Goal: Task Accomplishment & Management: Complete application form

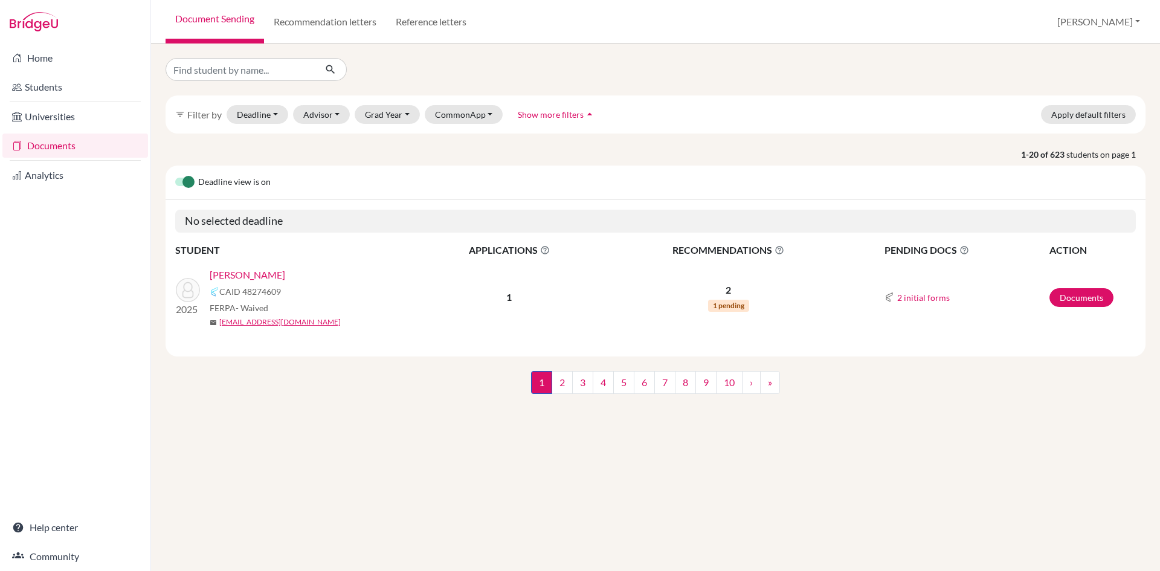
click at [211, 72] on input "Find student by name..." at bounding box center [241, 69] width 150 height 23
type input "[PERSON_NAME]"
click button "submit" at bounding box center [331, 69] width 32 height 23
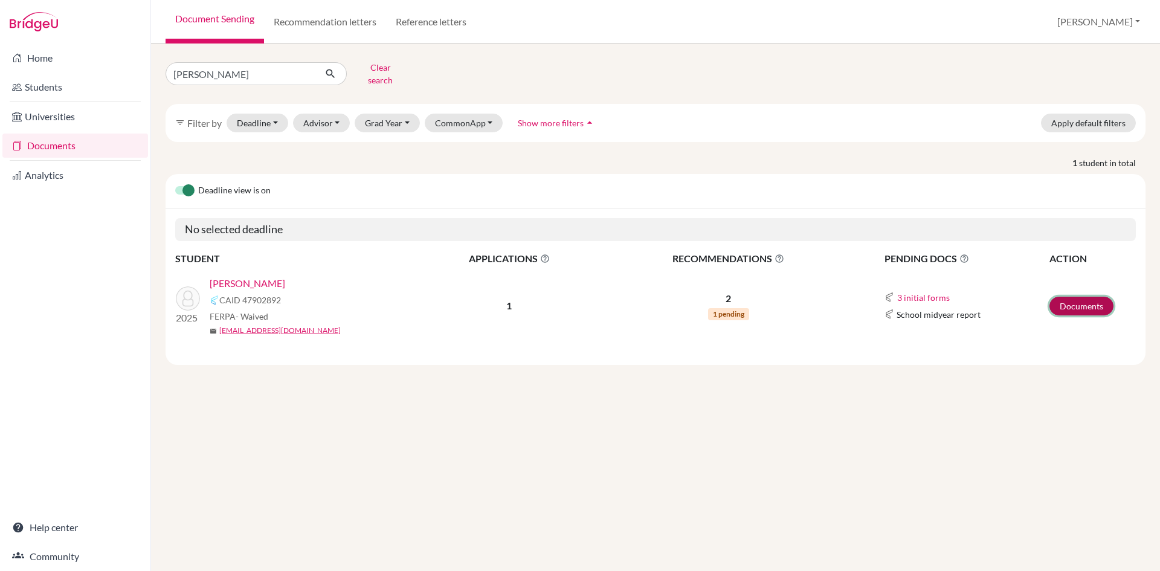
click at [1066, 297] on link "Documents" at bounding box center [1081, 306] width 64 height 19
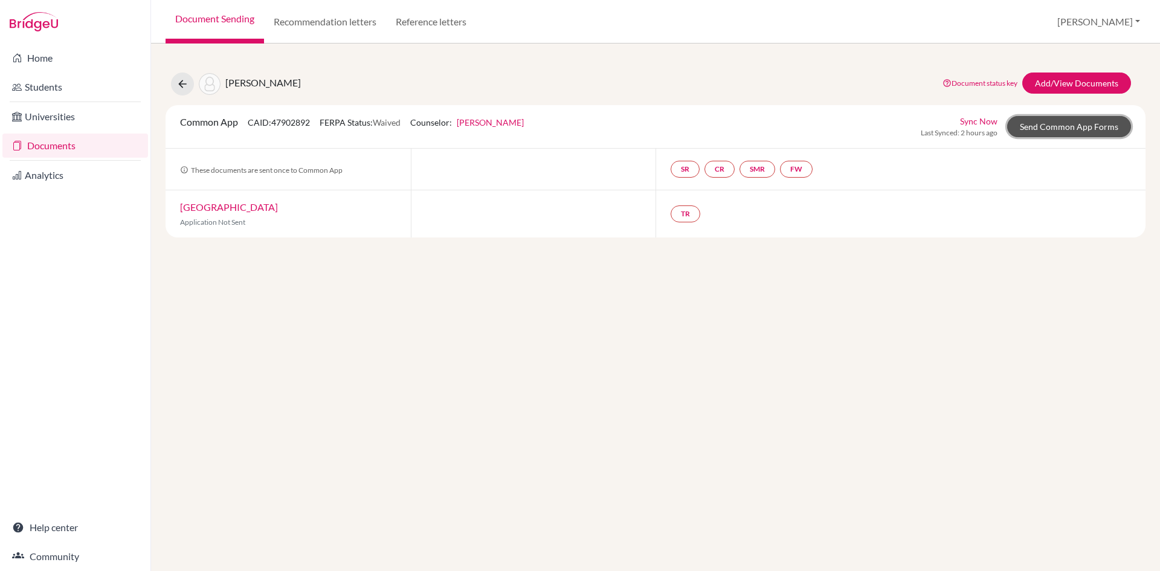
click at [1054, 130] on link "Send Common App Forms" at bounding box center [1069, 126] width 124 height 21
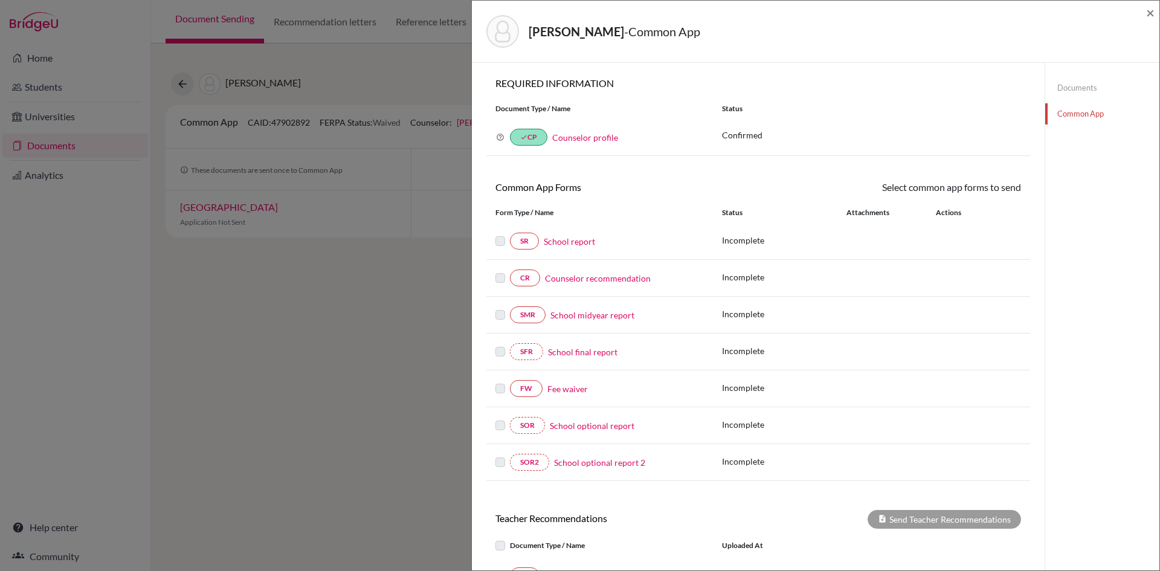
click at [573, 390] on link "Fee waiver" at bounding box center [567, 388] width 40 height 13
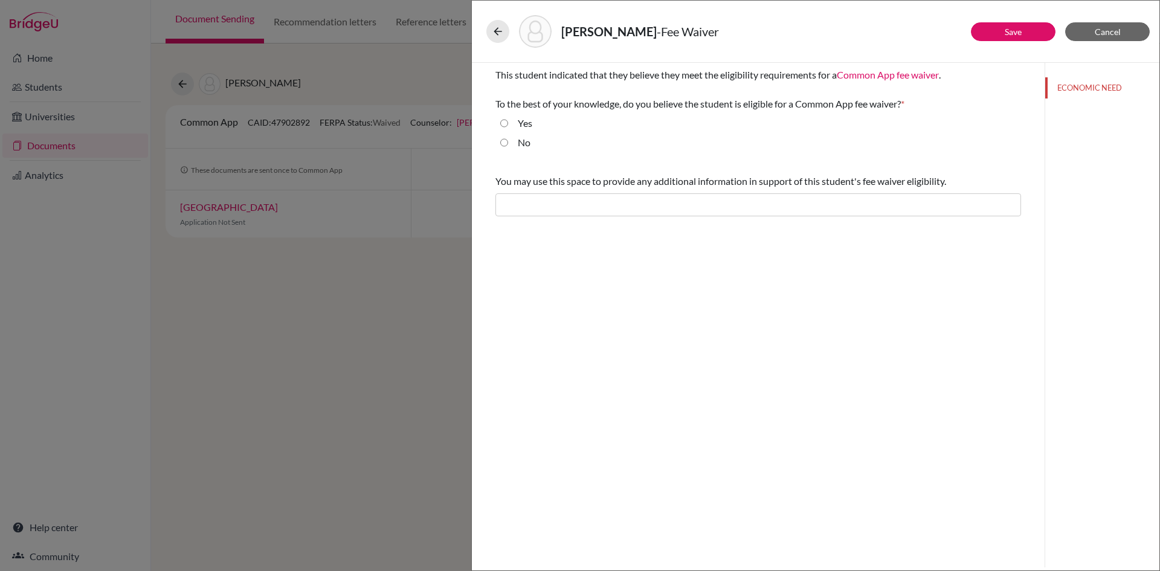
click at [501, 121] on input "Yes" at bounding box center [504, 123] width 8 height 14
radio input "true"
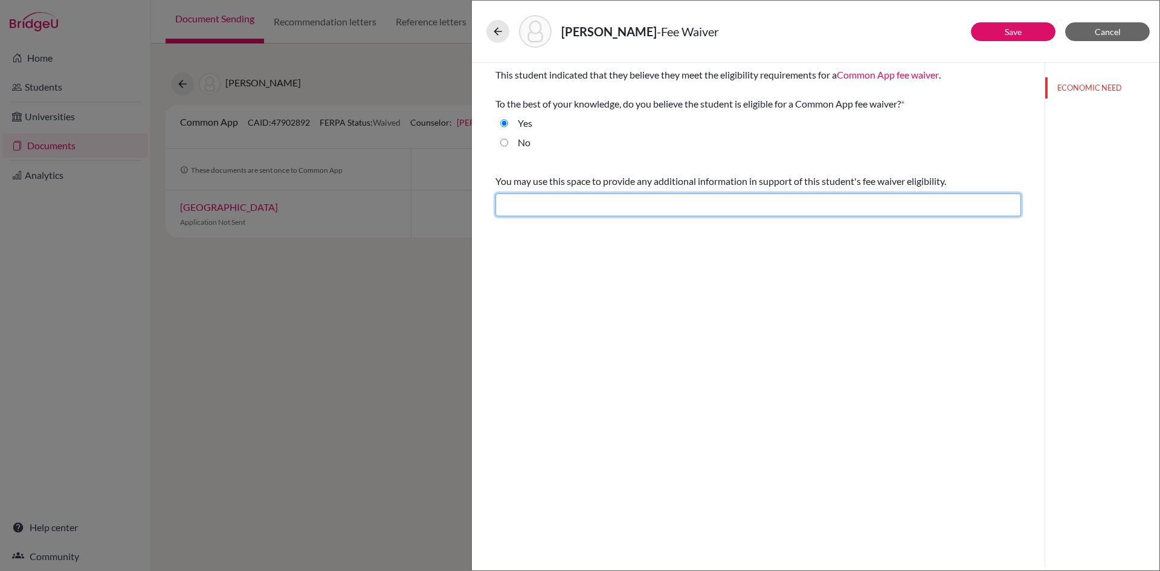
click at [532, 210] on input "text" at bounding box center [758, 204] width 526 height 23
type input "Difficult financial situation"
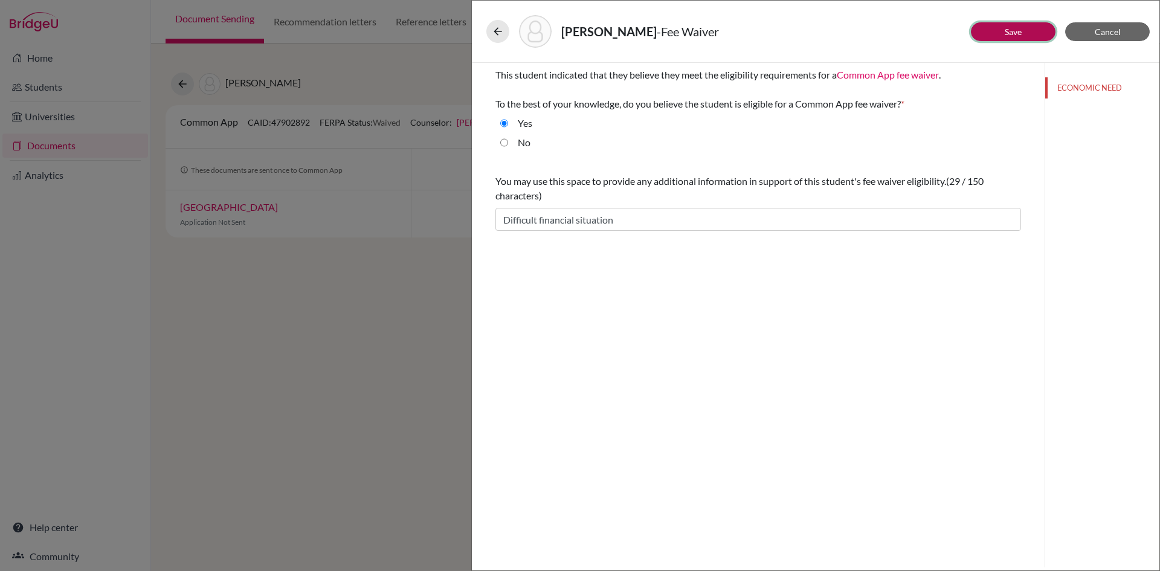
click at [1007, 31] on link "Save" at bounding box center [1013, 32] width 17 height 10
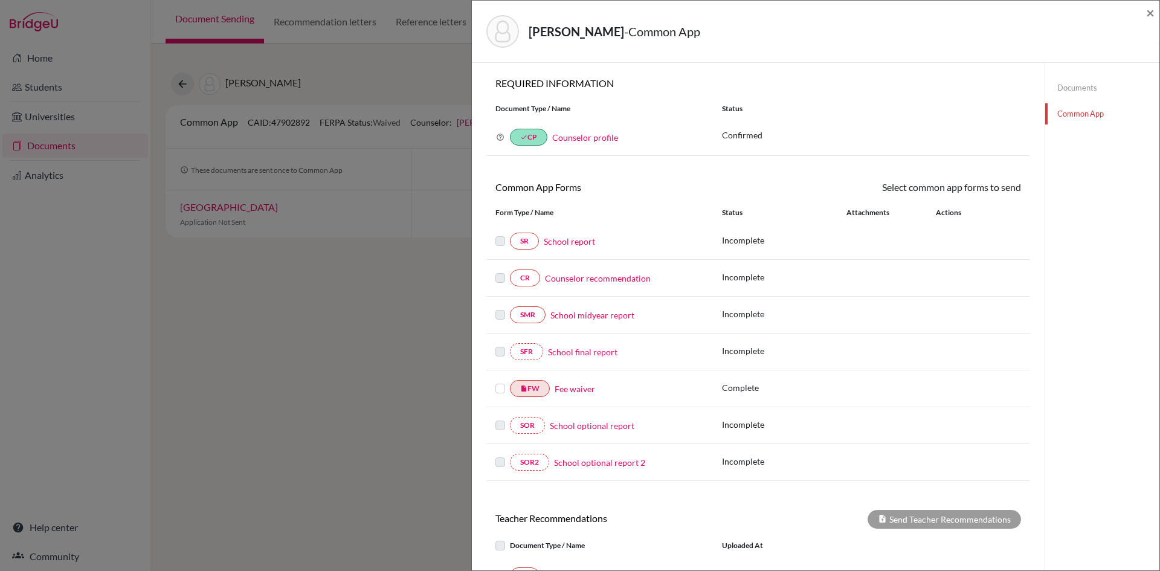
click at [501, 381] on label at bounding box center [500, 381] width 10 height 0
click at [0, 0] on input "checkbox" at bounding box center [0, 0] width 0 height 0
click at [609, 280] on link "Counselor recommendation" at bounding box center [598, 279] width 106 height 13
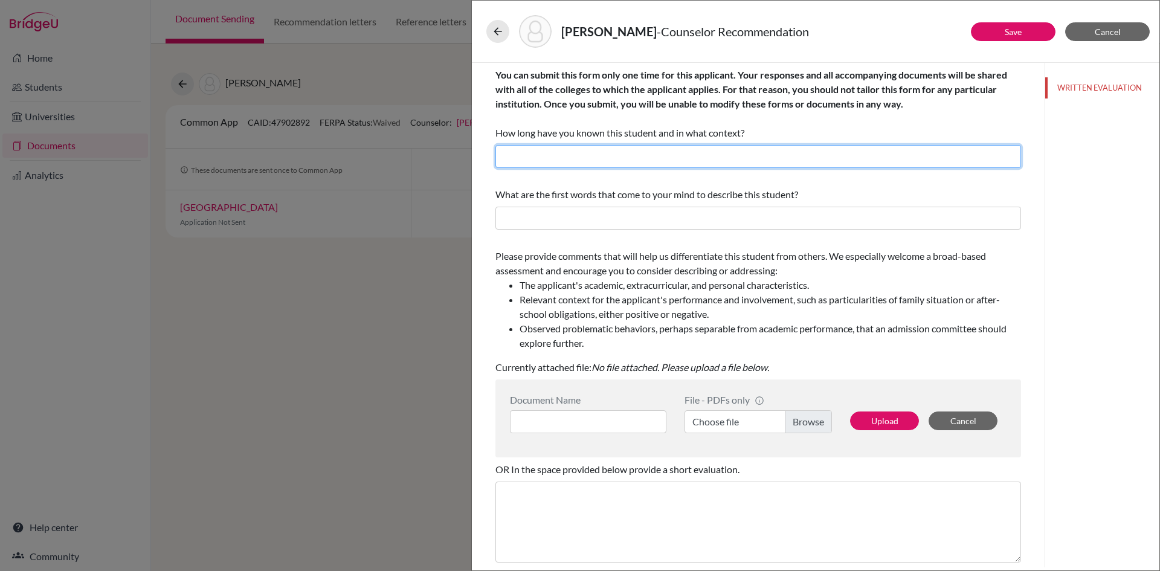
click at [570, 152] on input "text" at bounding box center [758, 156] width 526 height 23
drag, startPoint x: 585, startPoint y: 159, endPoint x: 563, endPoint y: 155, distance: 22.6
click at [563, 155] on input "I have known Bibek since June, 2021 as a Guidance Counselor." at bounding box center [758, 156] width 526 height 23
click at [654, 159] on input "I have known Krish since June, 2021 as a Guidance Counselor." at bounding box center [758, 156] width 526 height 23
type input "I have known Krish since June, 2023 as a Guidance Counselor."
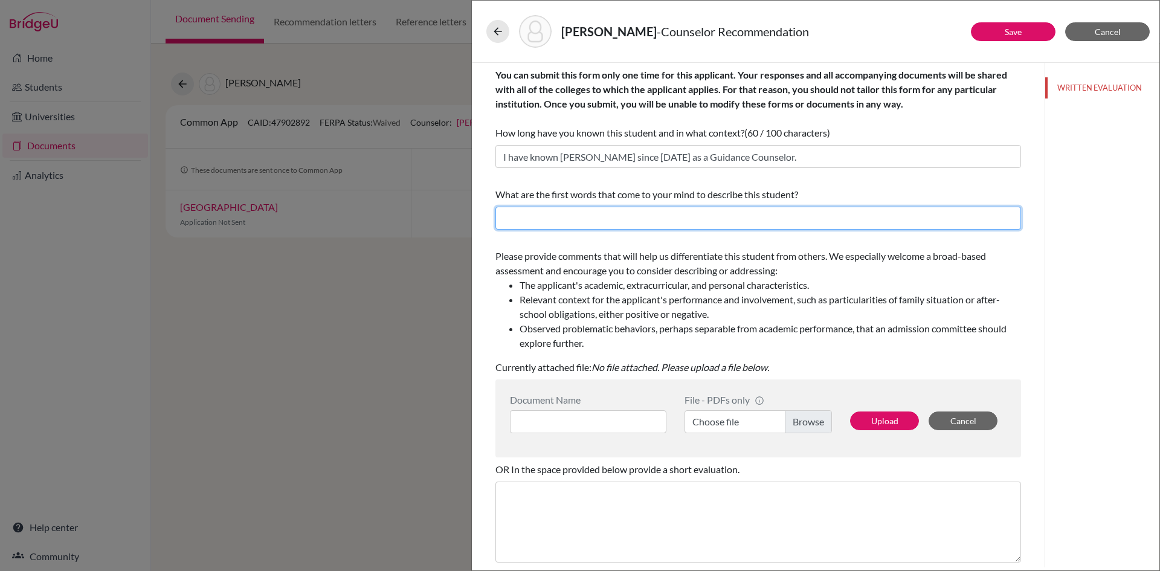
click at [646, 220] on input "text" at bounding box center [758, 218] width 526 height 23
click at [1114, 32] on span "Cancel" at bounding box center [1108, 32] width 26 height 10
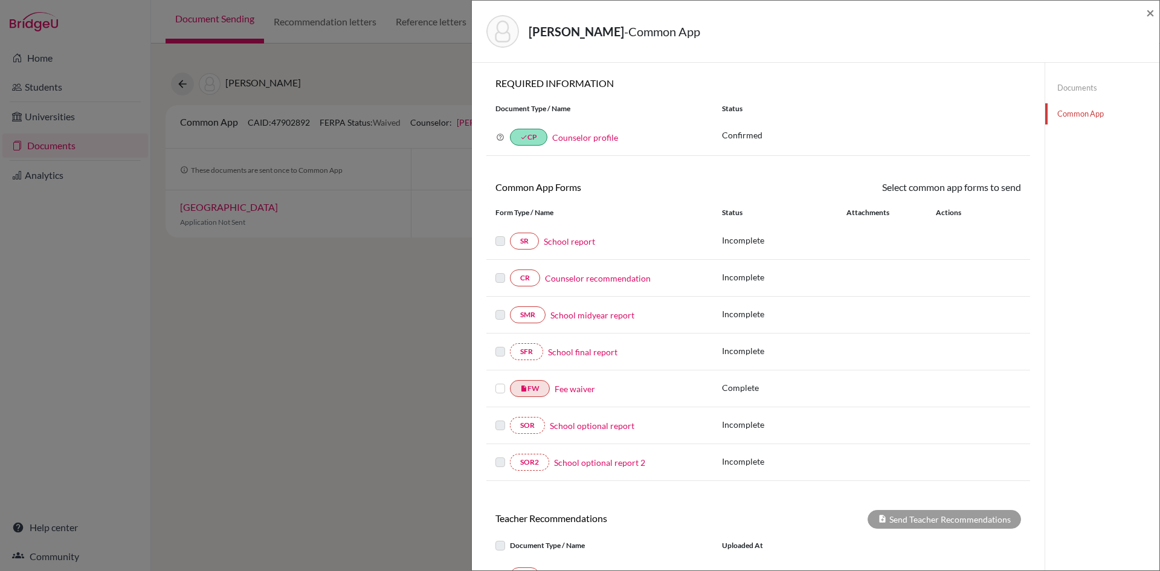
click at [500, 381] on label at bounding box center [500, 381] width 10 height 0
click at [0, 0] on input "checkbox" at bounding box center [0, 0] width 0 height 0
click at [989, 190] on link "Send" at bounding box center [996, 189] width 50 height 19
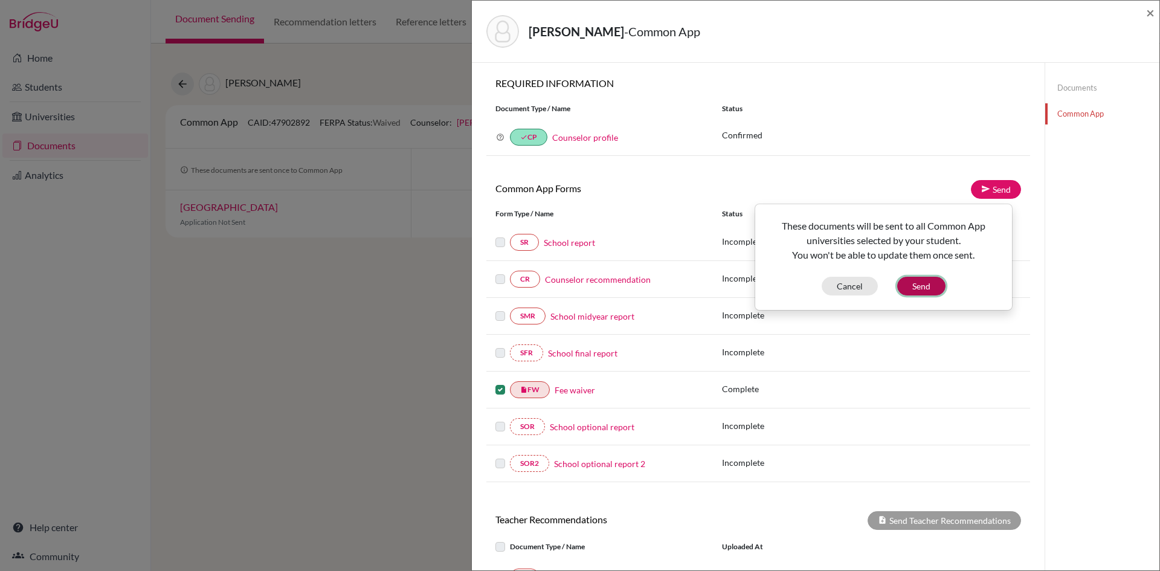
click at [915, 287] on button "Send" at bounding box center [921, 286] width 48 height 19
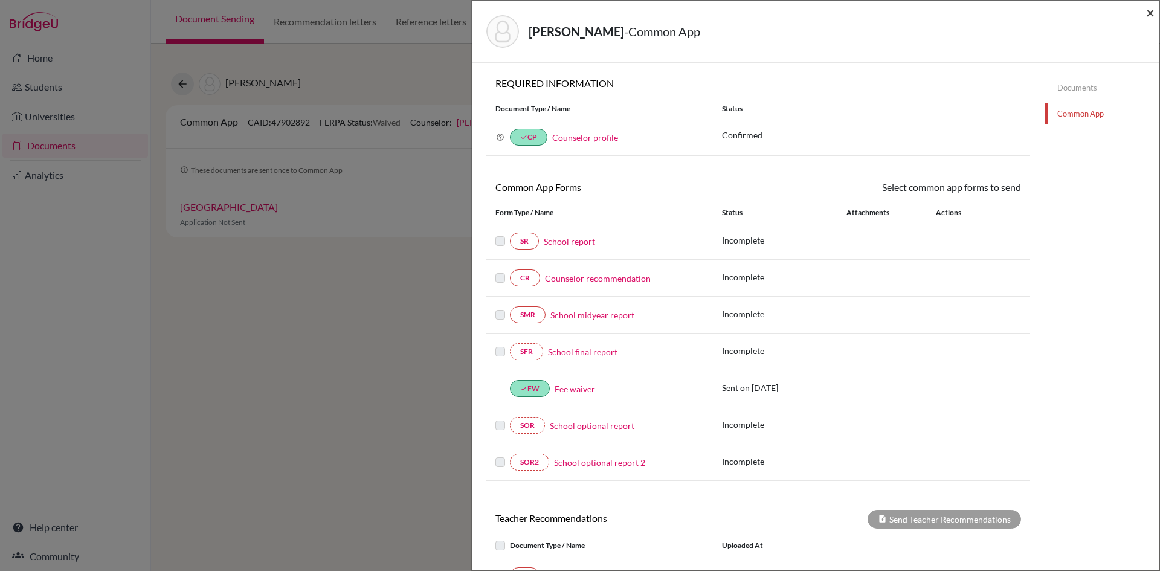
click at [1150, 12] on span "×" at bounding box center [1150, 13] width 8 height 18
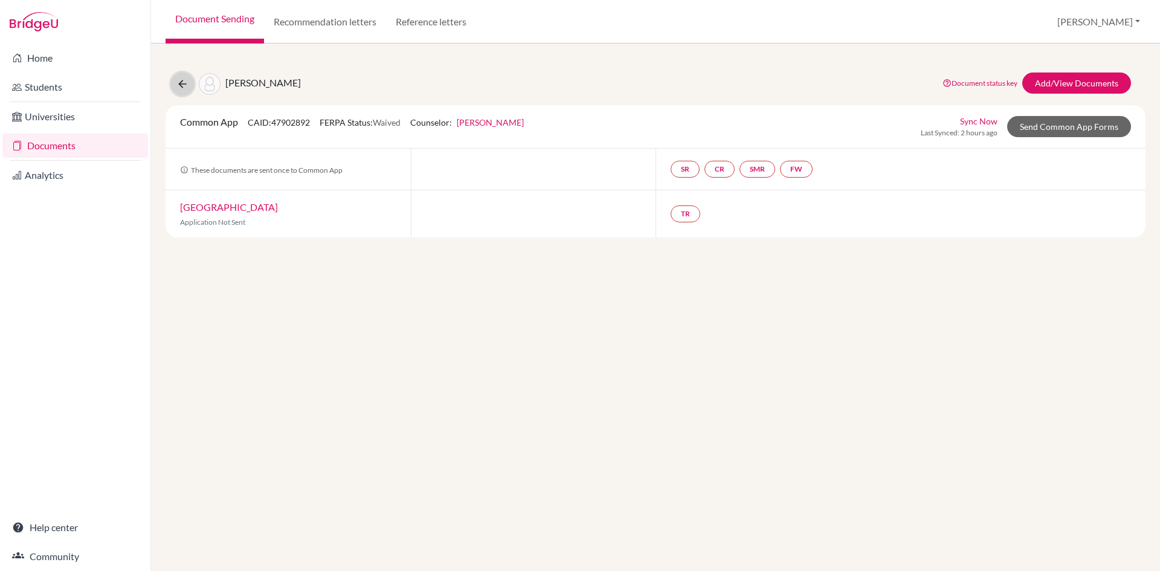
click at [182, 83] on icon at bounding box center [182, 84] width 12 height 12
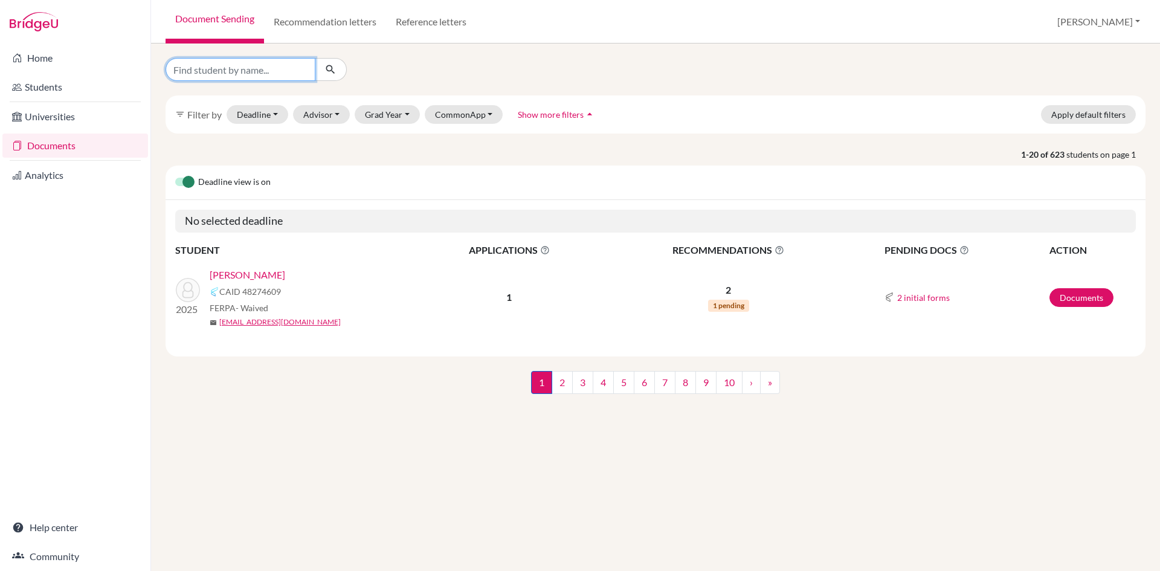
click at [216, 70] on input "Find student by name..." at bounding box center [241, 69] width 150 height 23
type input "arman ghimire"
click button "submit" at bounding box center [331, 69] width 32 height 23
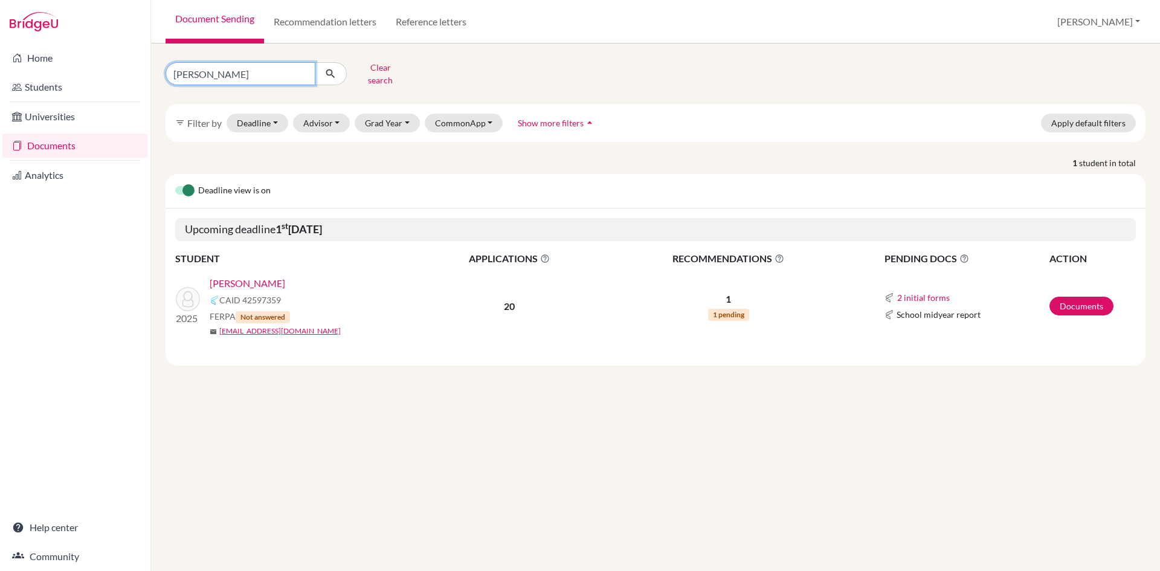
click at [303, 69] on input "arman ghimire" at bounding box center [241, 73] width 150 height 23
type input "cannaro"
click button "submit" at bounding box center [331, 73] width 32 height 23
drag, startPoint x: 217, startPoint y: 70, endPoint x: 89, endPoint y: 74, distance: 128.7
click at [89, 74] on div "Home Students Universities Documents Analytics Help center Community Document S…" at bounding box center [580, 285] width 1160 height 571
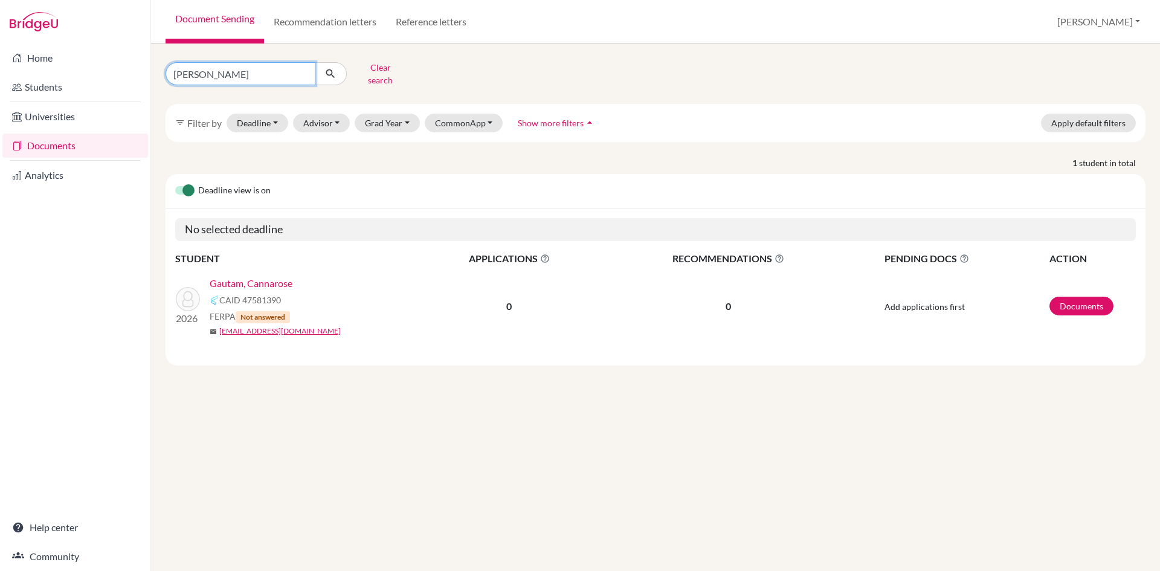
type input "aayush yadav"
click button "submit" at bounding box center [331, 73] width 32 height 23
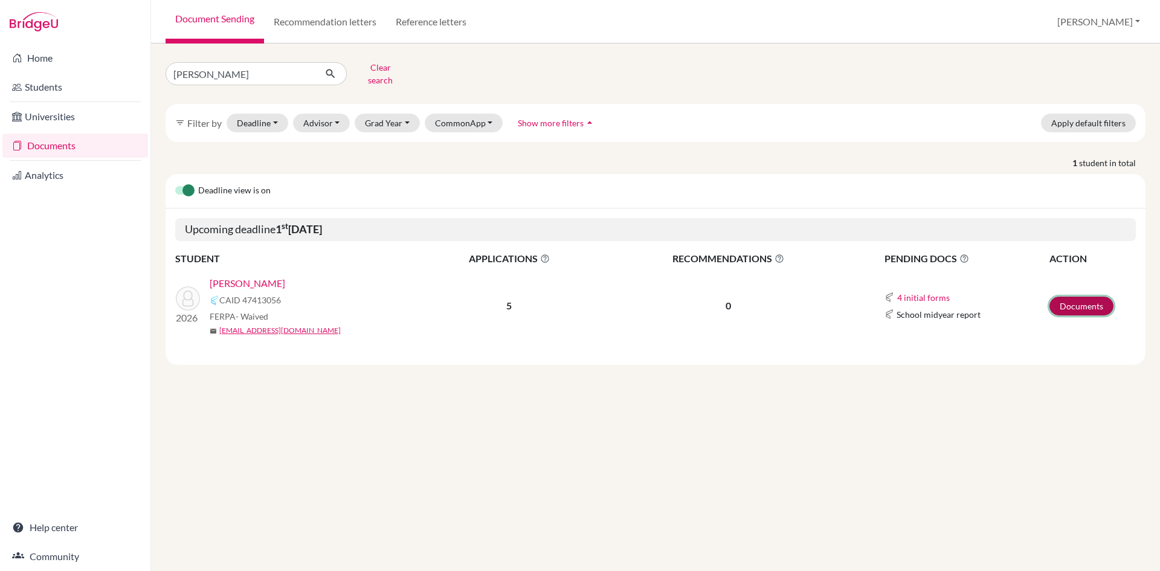
click at [1084, 301] on link "Documents" at bounding box center [1081, 306] width 64 height 19
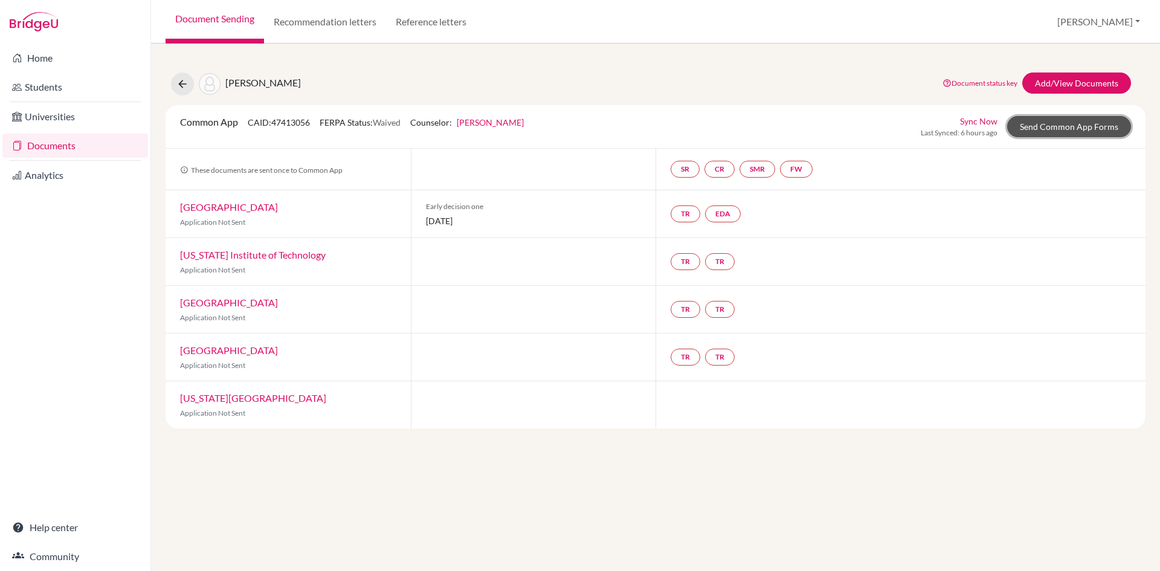
click at [1052, 124] on link "Send Common App Forms" at bounding box center [1069, 126] width 124 height 21
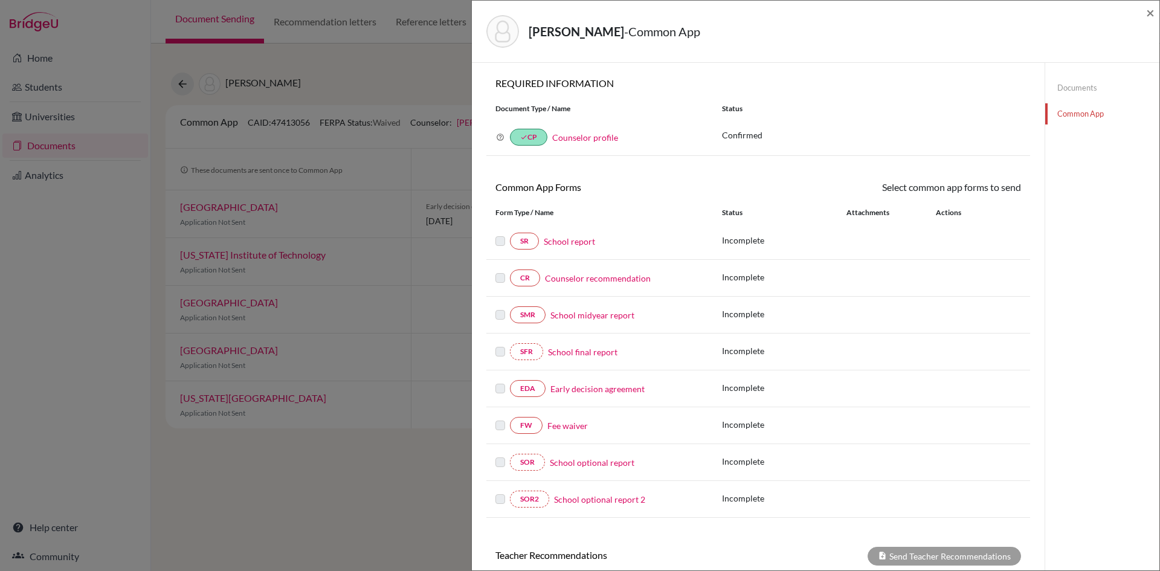
click at [564, 426] on link "Fee waiver" at bounding box center [567, 425] width 40 height 13
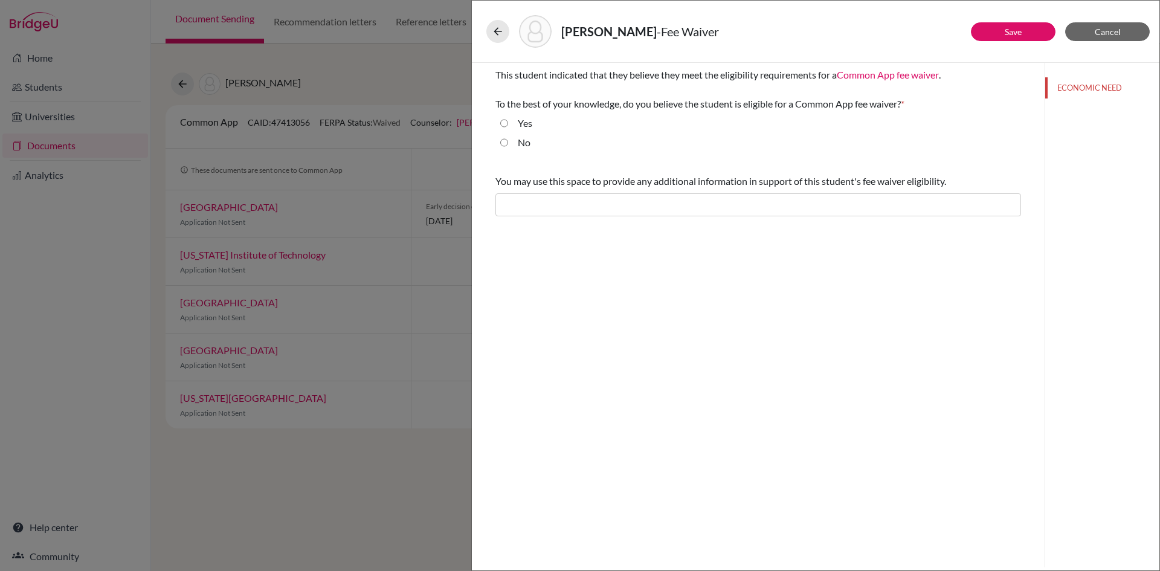
click at [502, 124] on input "Yes" at bounding box center [504, 123] width 8 height 14
radio input "true"
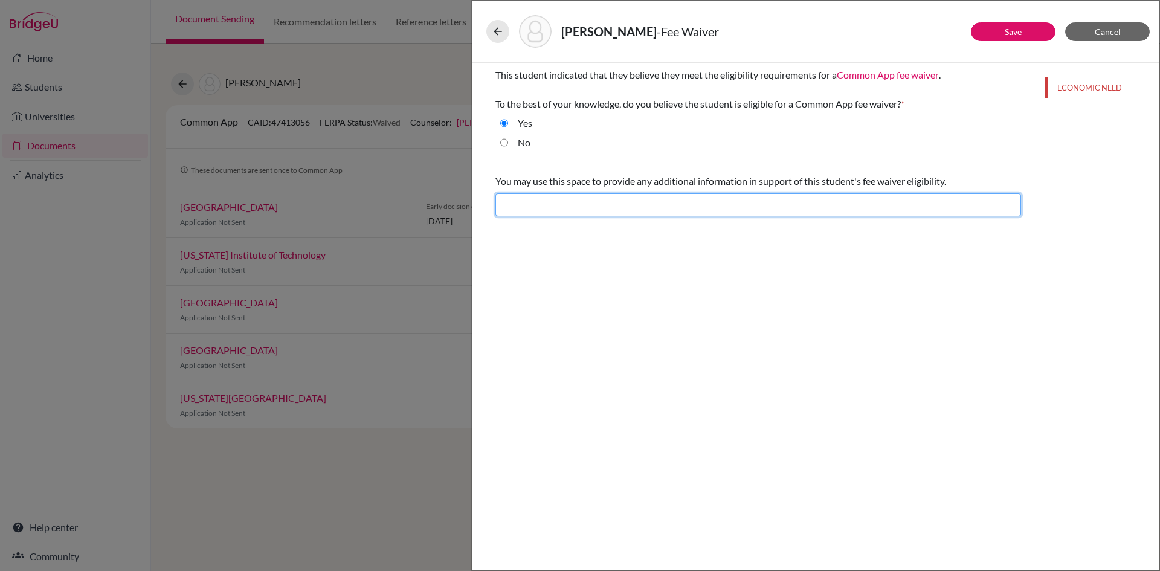
click at [521, 208] on input "text" at bounding box center [758, 204] width 526 height 23
type input "Difficult financial situation"
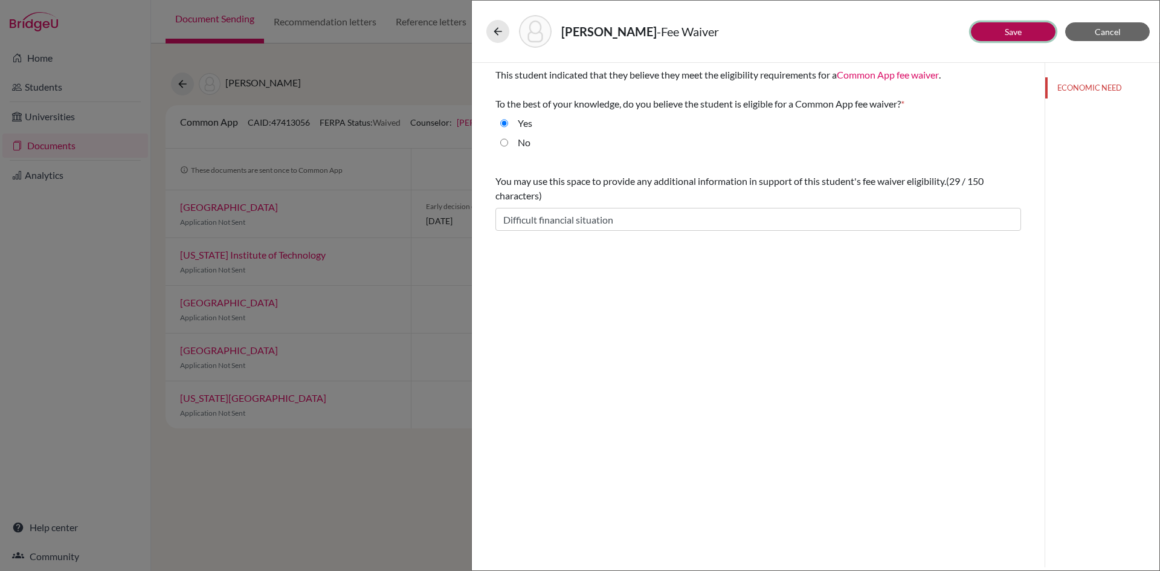
click at [1030, 33] on button "Save" at bounding box center [1013, 31] width 85 height 19
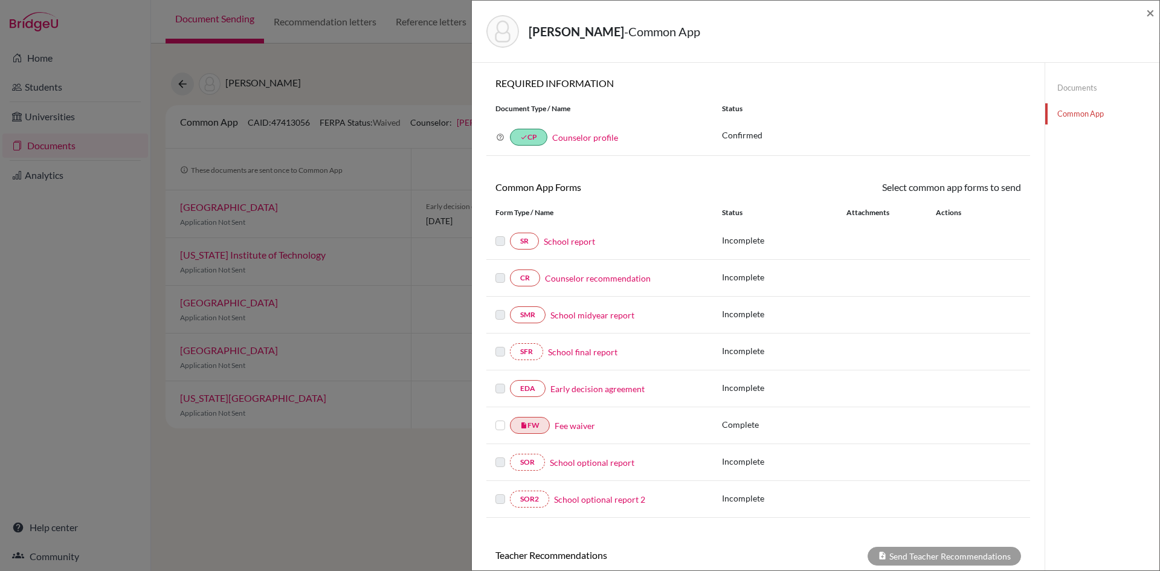
click at [500, 418] on label at bounding box center [500, 418] width 10 height 0
click at [0, 0] on input "checkbox" at bounding box center [0, 0] width 0 height 0
click at [1003, 191] on link "Send" at bounding box center [996, 189] width 50 height 19
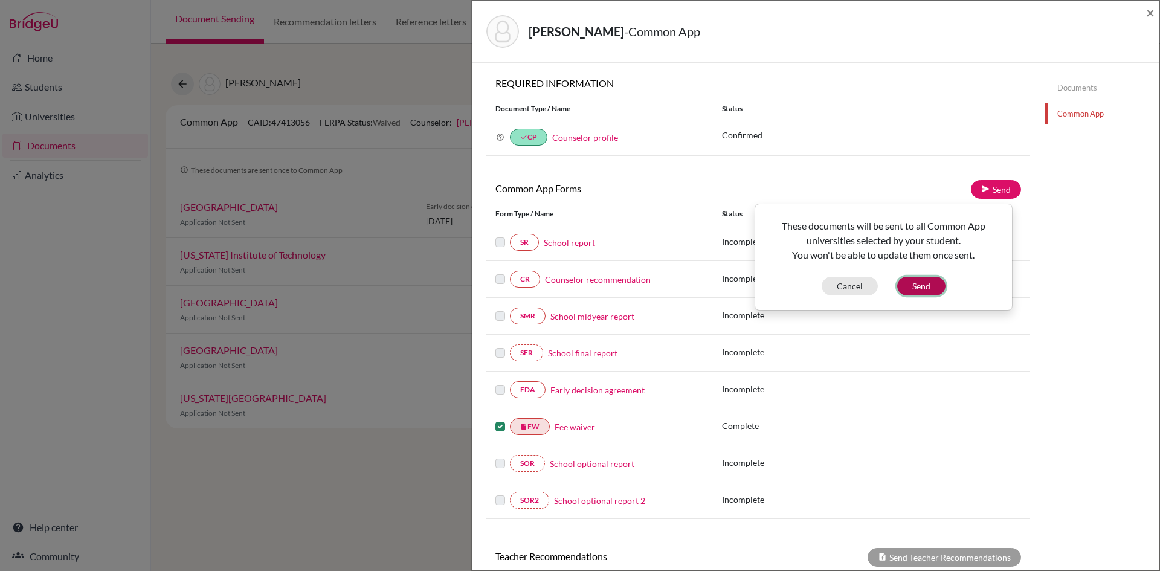
click at [918, 283] on button "Send" at bounding box center [921, 286] width 48 height 19
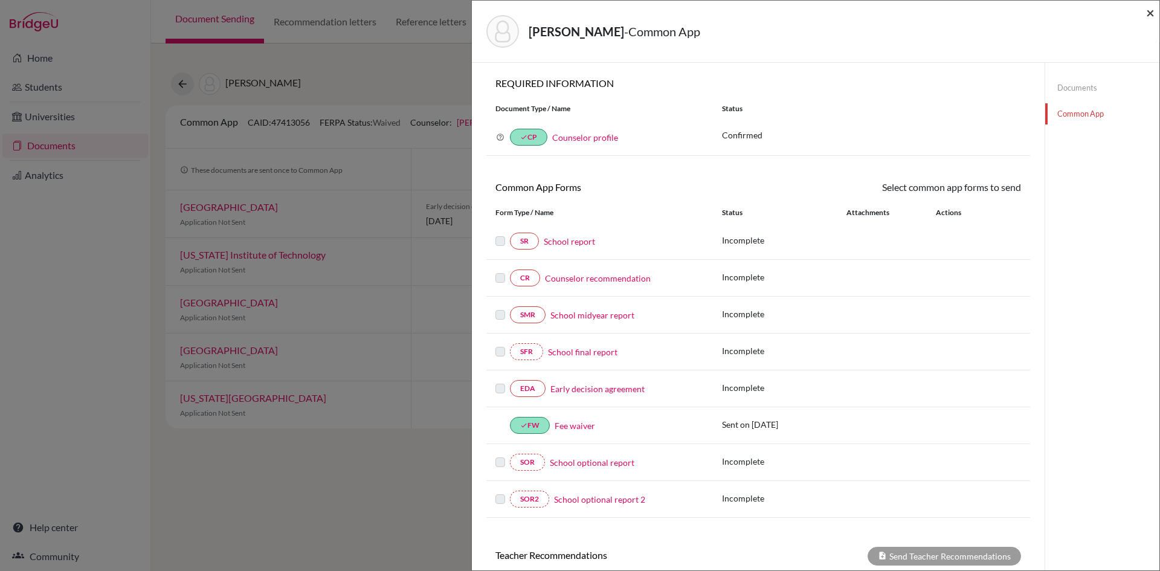
click at [1152, 13] on span "×" at bounding box center [1150, 13] width 8 height 18
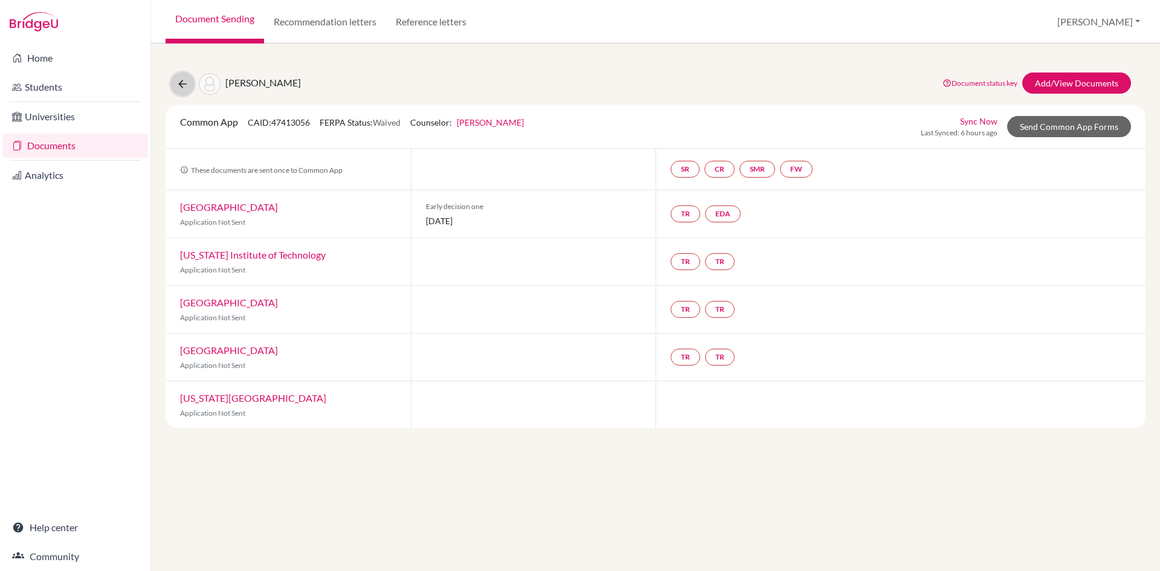
click at [190, 85] on button at bounding box center [182, 83] width 23 height 23
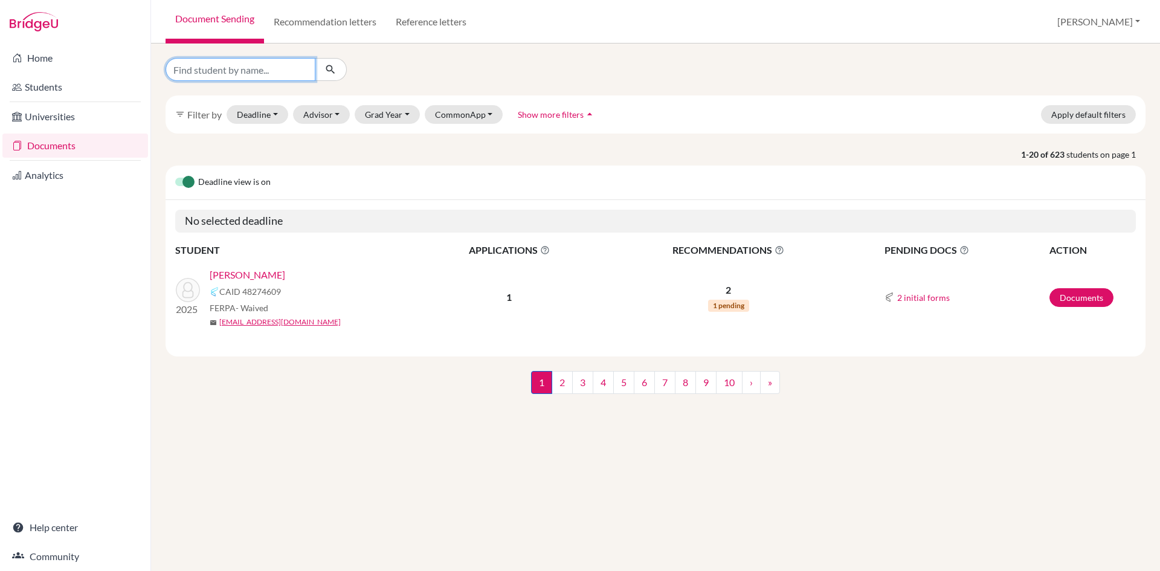
click at [238, 74] on input "Find student by name..." at bounding box center [241, 69] width 150 height 23
type input "nandan sunuwar"
click button "submit" at bounding box center [331, 69] width 32 height 23
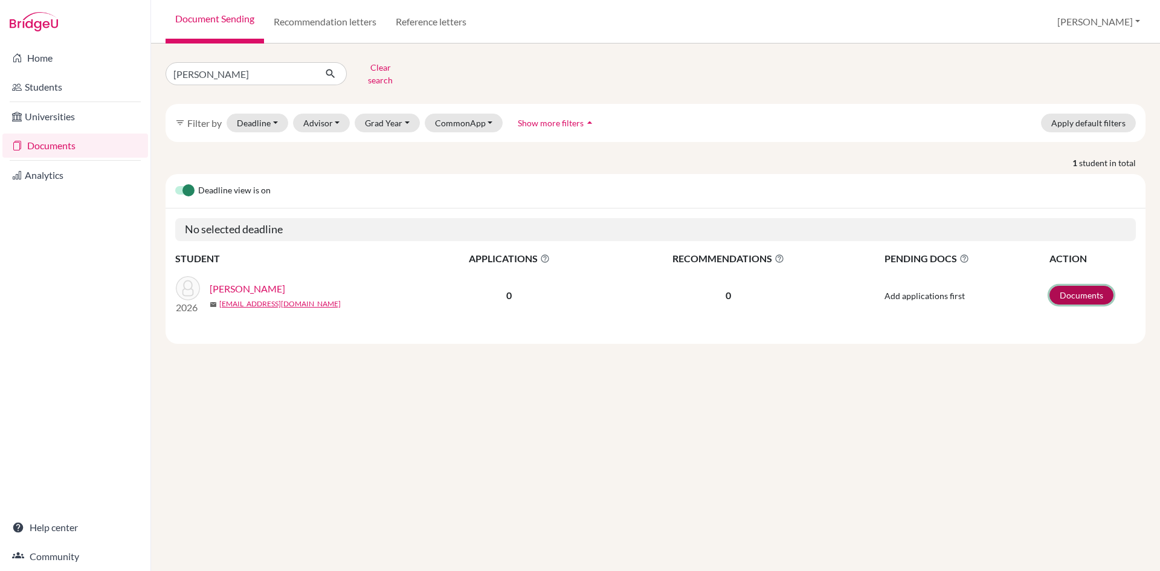
click at [1082, 287] on link "Documents" at bounding box center [1081, 295] width 64 height 19
